Goal: Task Accomplishment & Management: Manage account settings

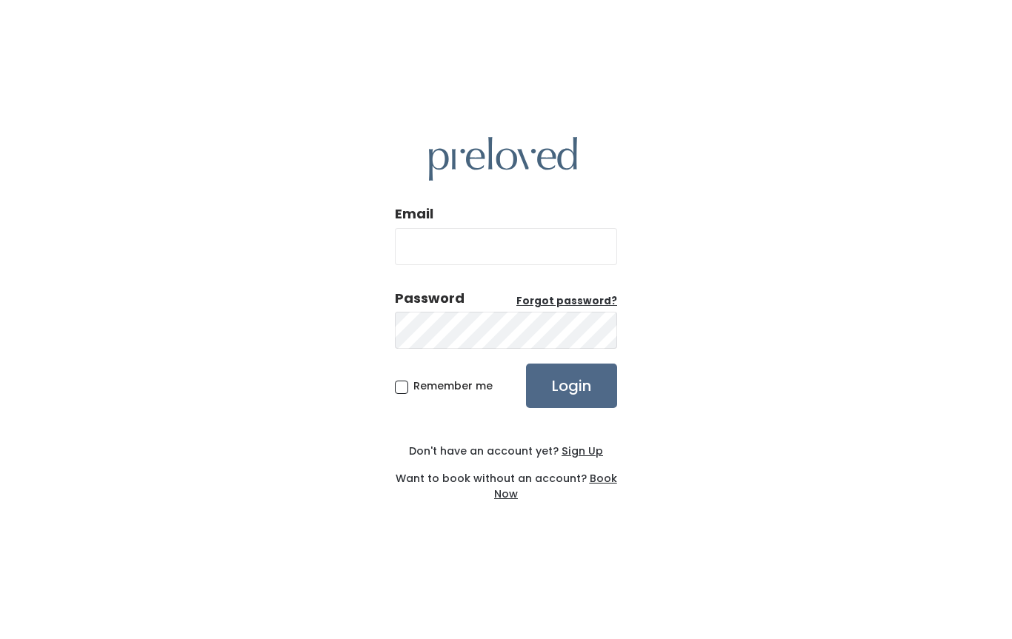
click at [520, 249] on input "Email" at bounding box center [506, 246] width 222 height 37
type input "[EMAIL_ADDRESS][DOMAIN_NAME]"
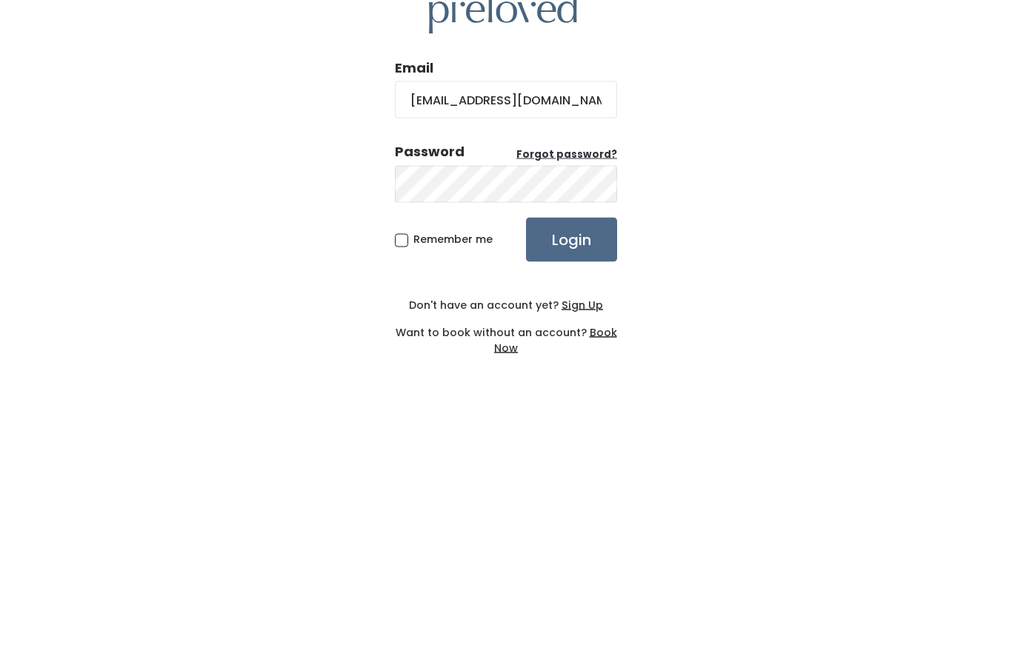
click at [585, 376] on input "Login" at bounding box center [571, 398] width 91 height 44
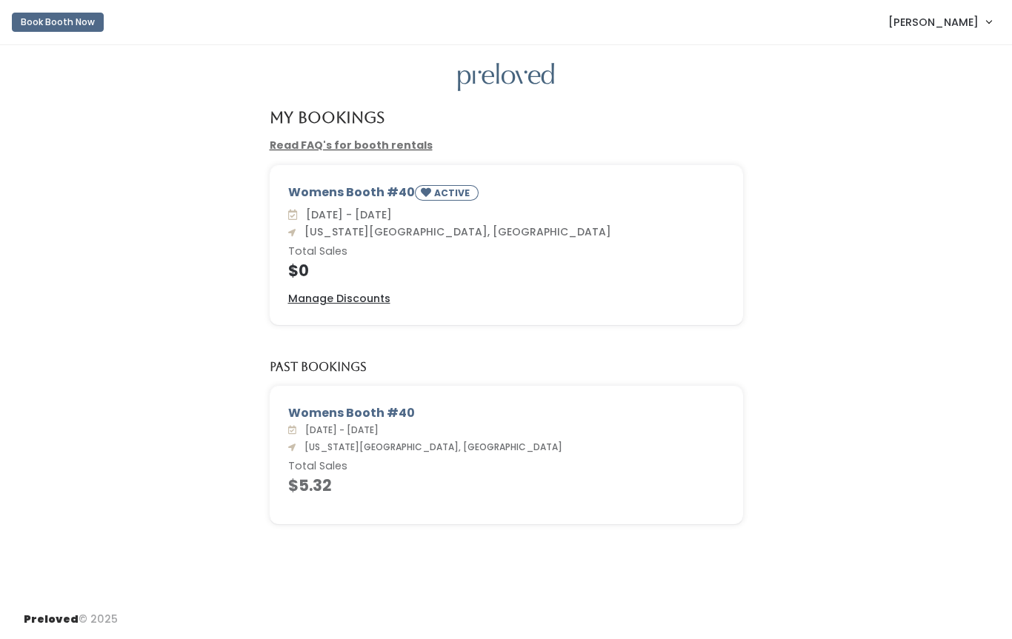
click at [986, 37] on link "Pamela Hall" at bounding box center [940, 22] width 133 height 32
click at [928, 138] on button "Logout" at bounding box center [939, 124] width 133 height 27
